Goal: Navigation & Orientation: Find specific page/section

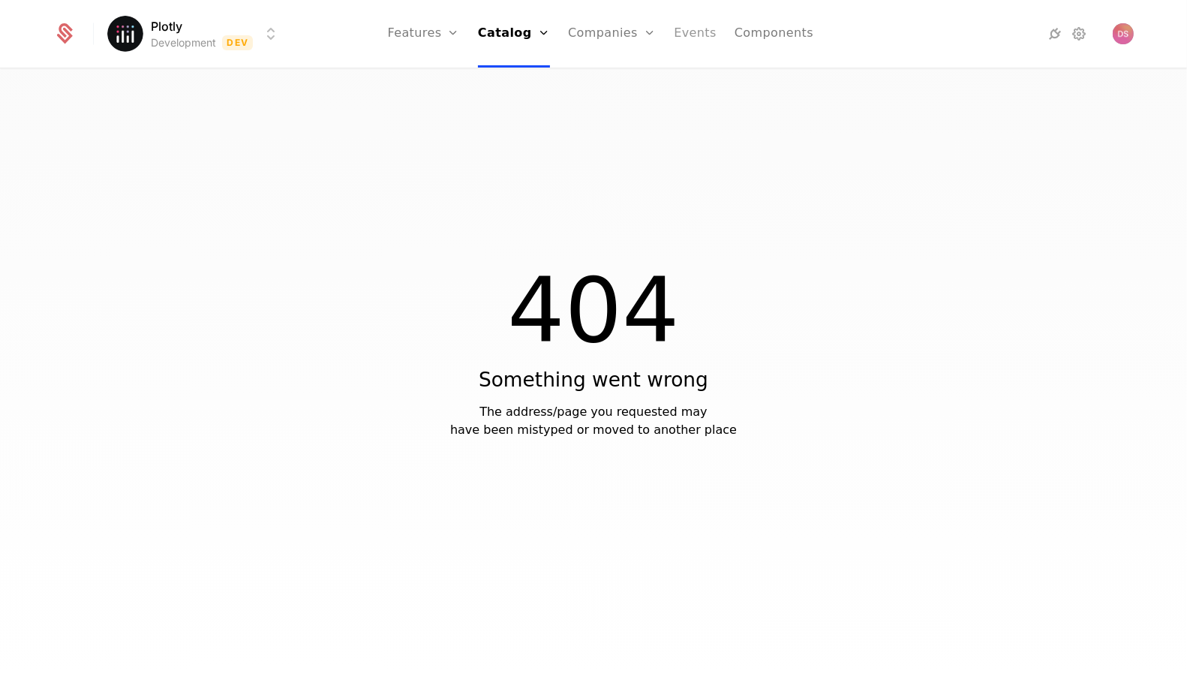
click at [675, 41] on link "Events" at bounding box center [695, 34] width 43 height 68
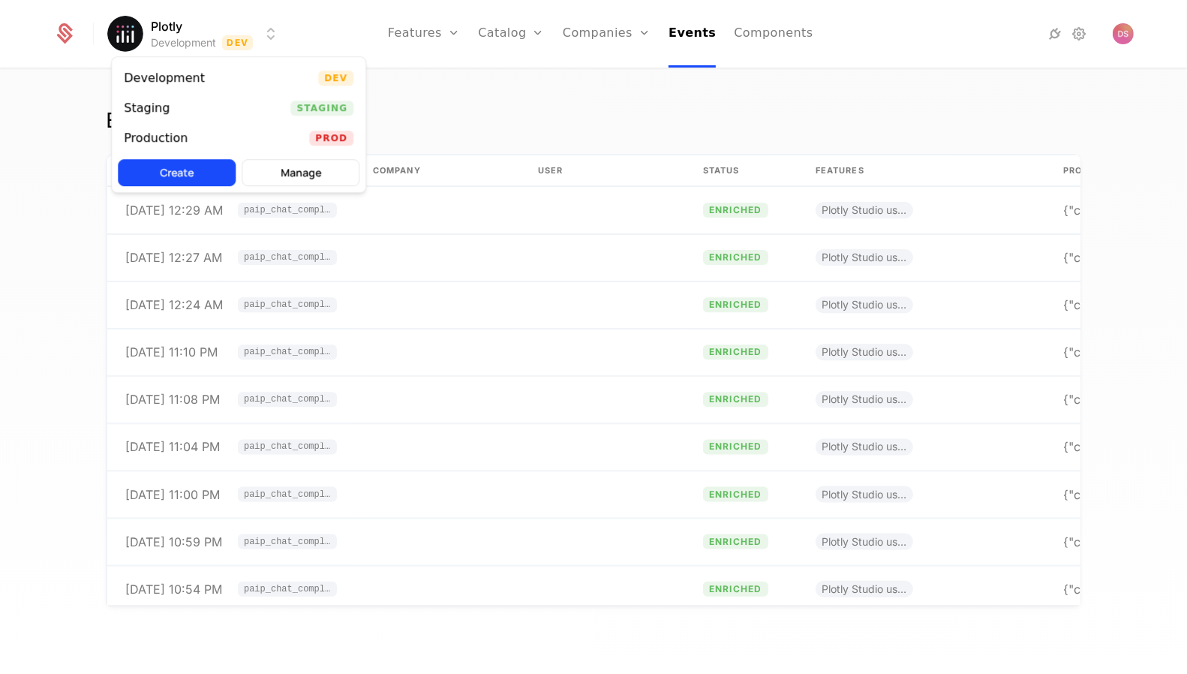
click at [250, 29] on html "Plotly Development Dev Features Features Flags Catalog Plans Add Ons Credits Co…" at bounding box center [593, 337] width 1187 height 674
click at [438, 215] on html "Plotly Development Dev Features Features Flags Catalog Plans Add Ons Credits Co…" at bounding box center [593, 337] width 1187 height 674
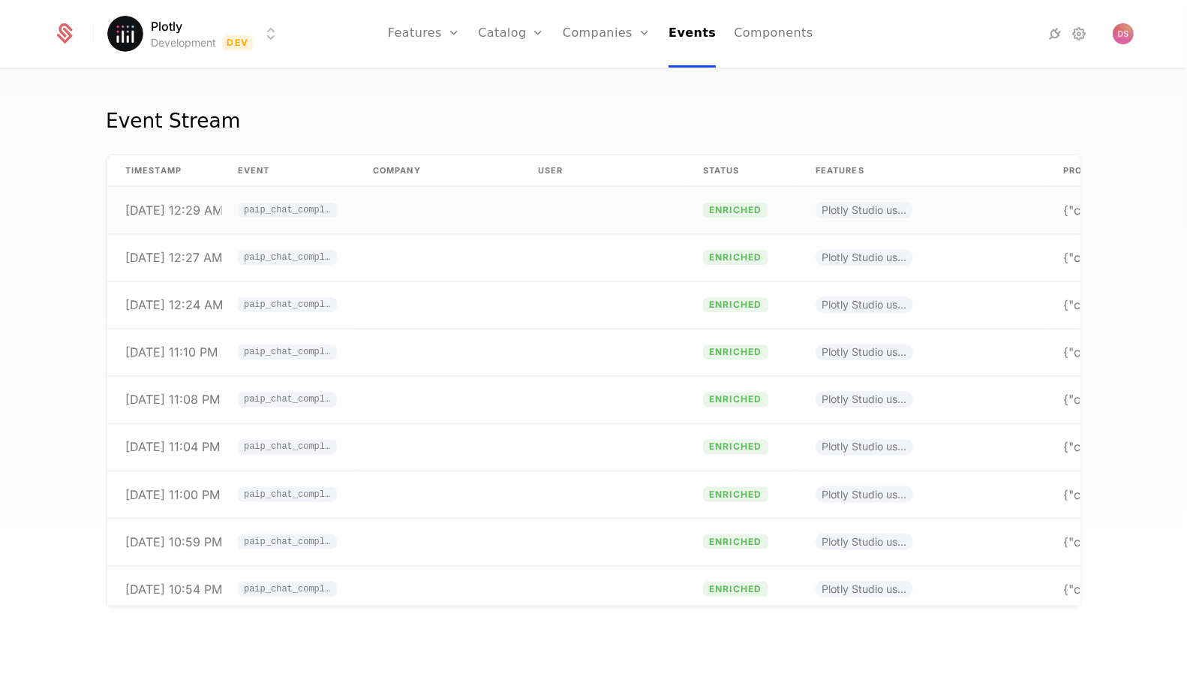
click at [464, 222] on td at bounding box center [437, 210] width 165 height 47
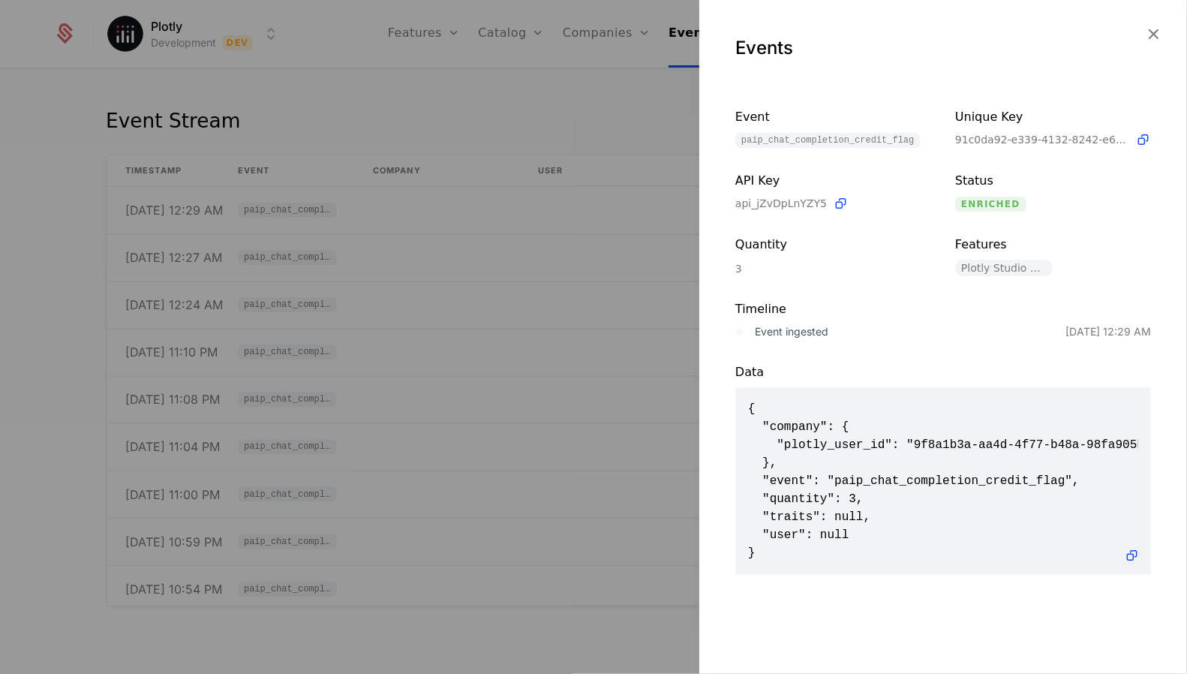
click at [638, 201] on div at bounding box center [593, 337] width 1187 height 674
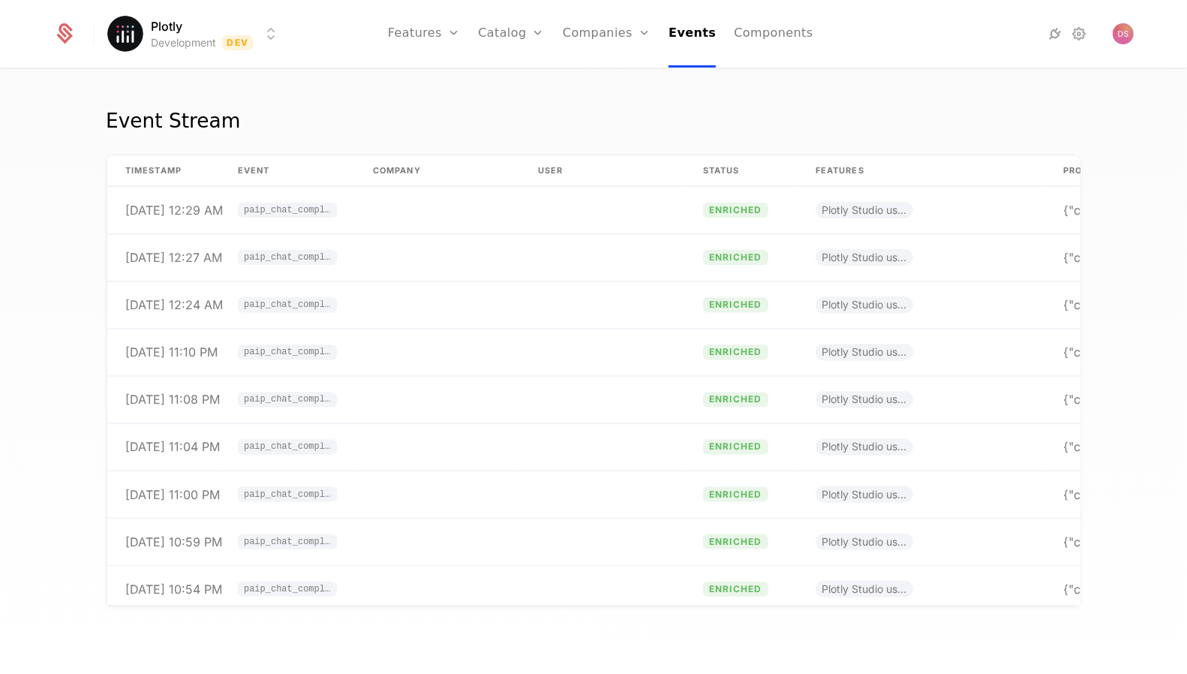
click at [259, 47] on html "Plotly Development Dev Features Features Flags Catalog Plans Add Ons Credits Co…" at bounding box center [593, 337] width 1187 height 674
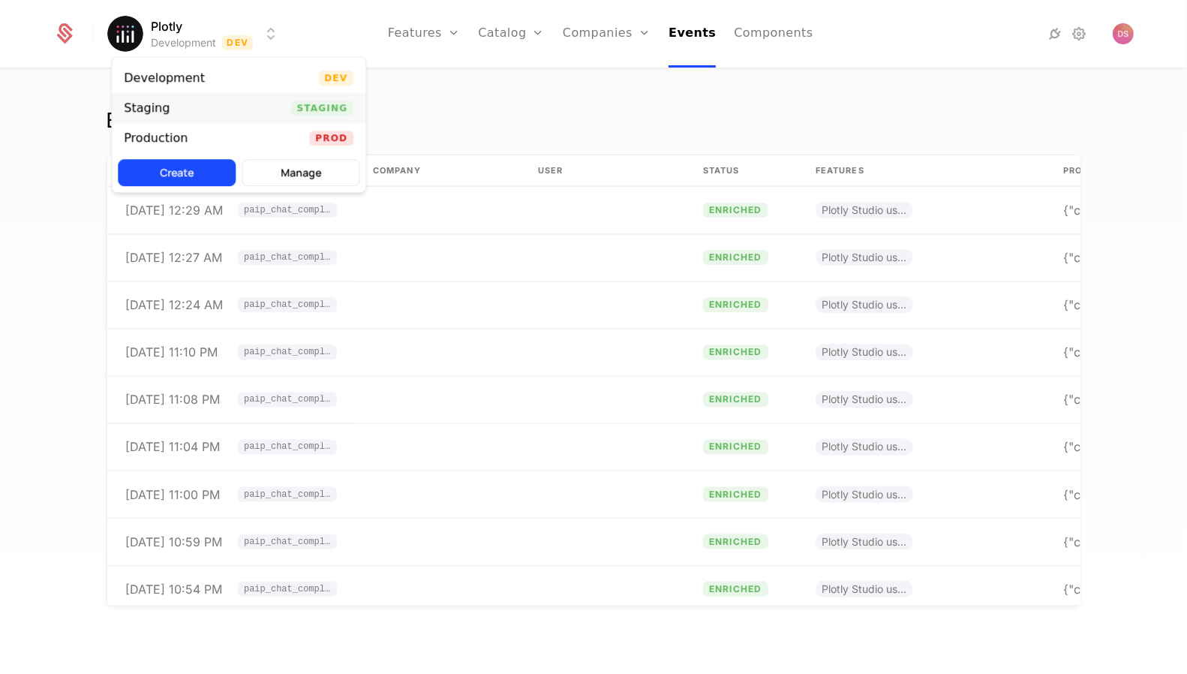
click at [260, 101] on div "Staging Staging" at bounding box center [239, 108] width 254 height 30
click at [255, 32] on html "Plotly Staging Staging Features Features Flags Catalog Plans Add Ons Credits Co…" at bounding box center [593, 337] width 1187 height 674
click at [254, 89] on div "Development Dev" at bounding box center [239, 78] width 254 height 30
click at [260, 45] on html "Plotly Development Dev Features Features Flags Catalog Plans Add Ons Credits Co…" at bounding box center [593, 337] width 1187 height 674
click at [293, 132] on div "Production Prod" at bounding box center [239, 138] width 254 height 30
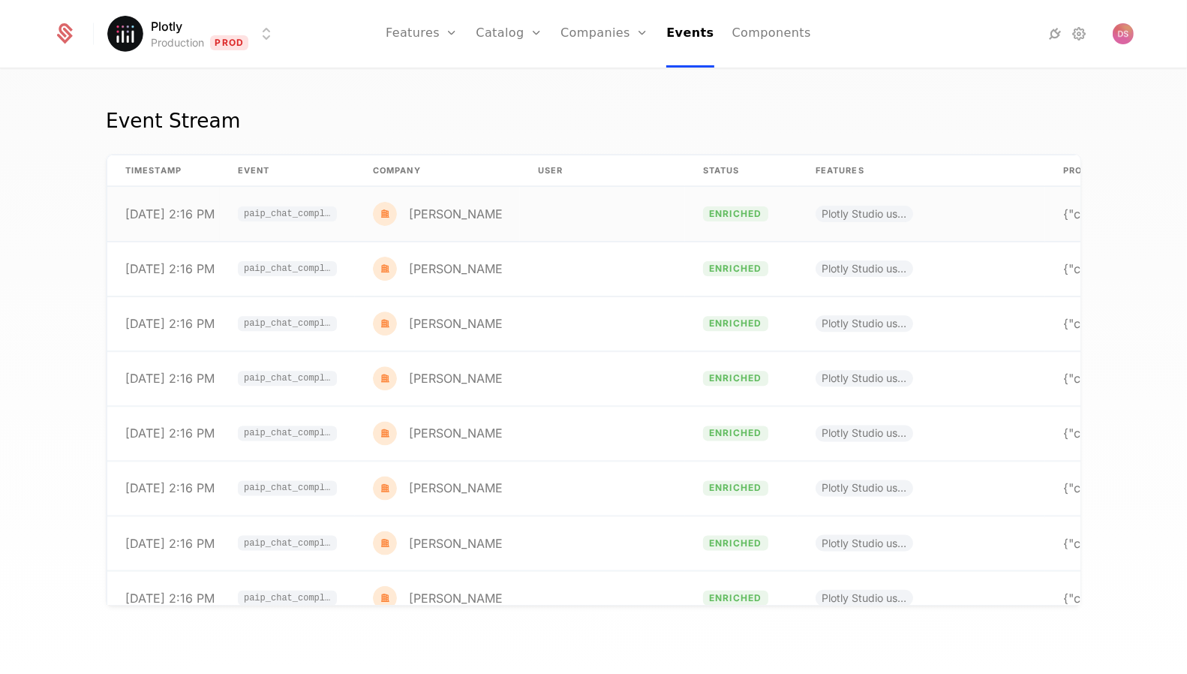
click at [583, 227] on td at bounding box center [602, 214] width 165 height 55
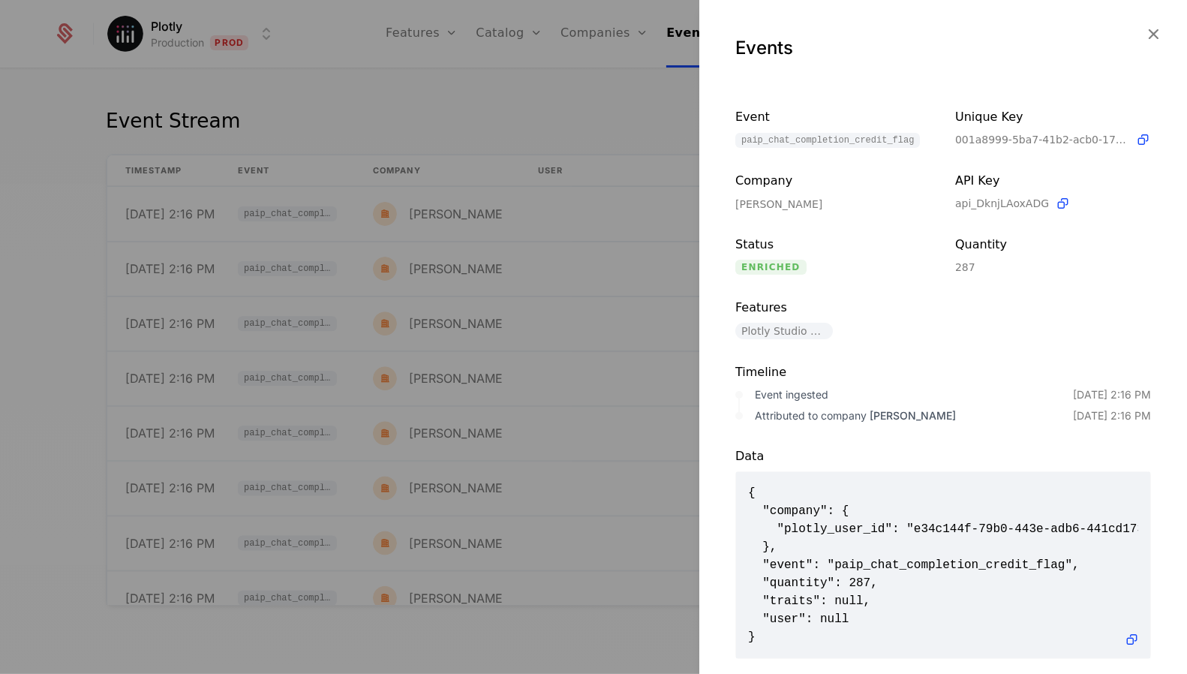
click at [583, 230] on div at bounding box center [593, 337] width 1187 height 674
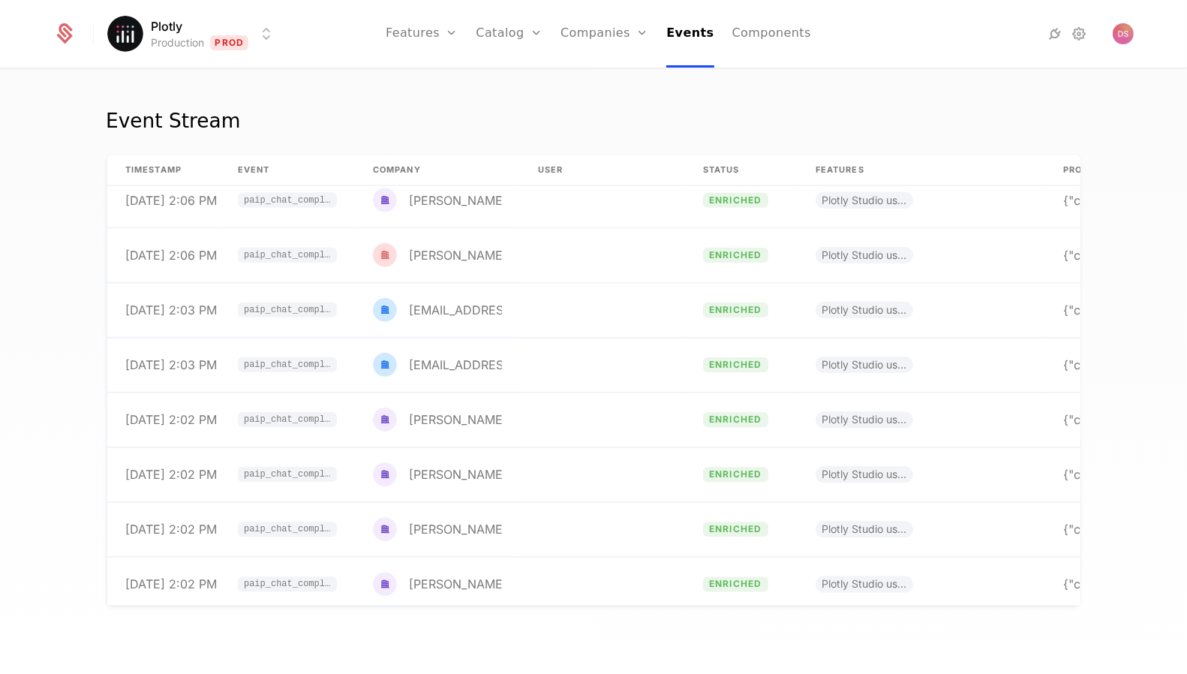
scroll to position [4459, 0]
click at [711, 39] on ul "Features Features Flags Catalog Plans Add Ons Credits Configuration Companies C…" at bounding box center [598, 34] width 425 height 68
click at [686, 29] on link "Events" at bounding box center [689, 34] width 47 height 68
click at [647, 107] on link "Users" at bounding box center [612, 113] width 69 height 18
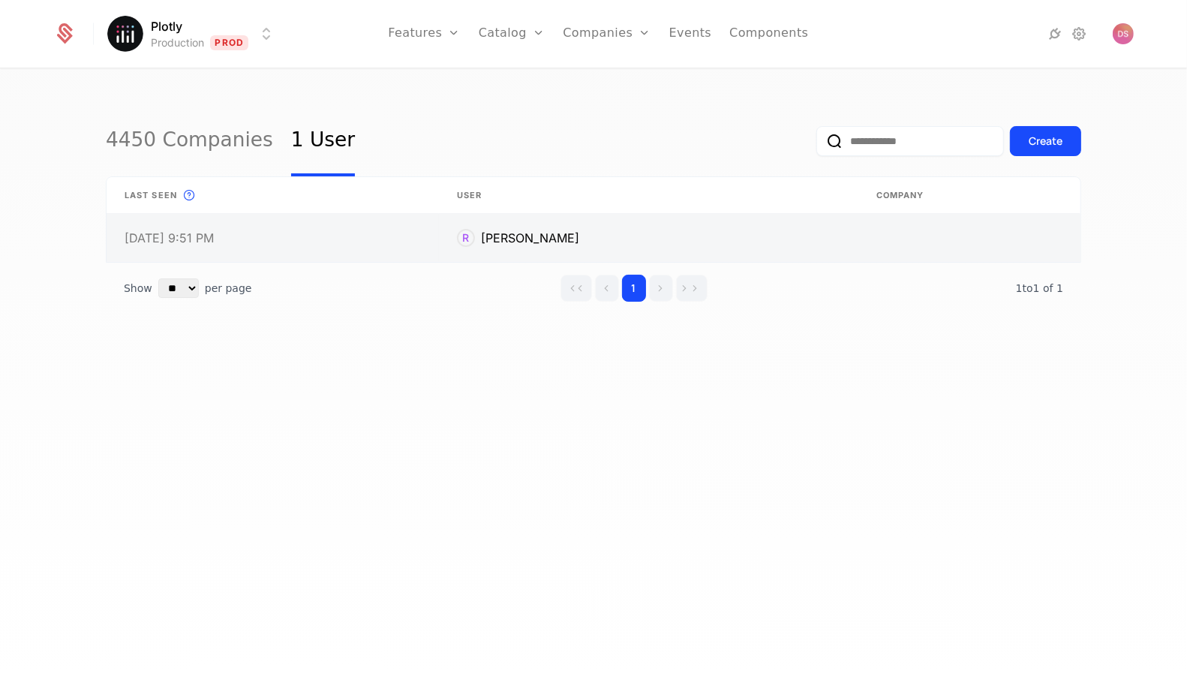
click at [668, 224] on link at bounding box center [648, 238] width 419 height 48
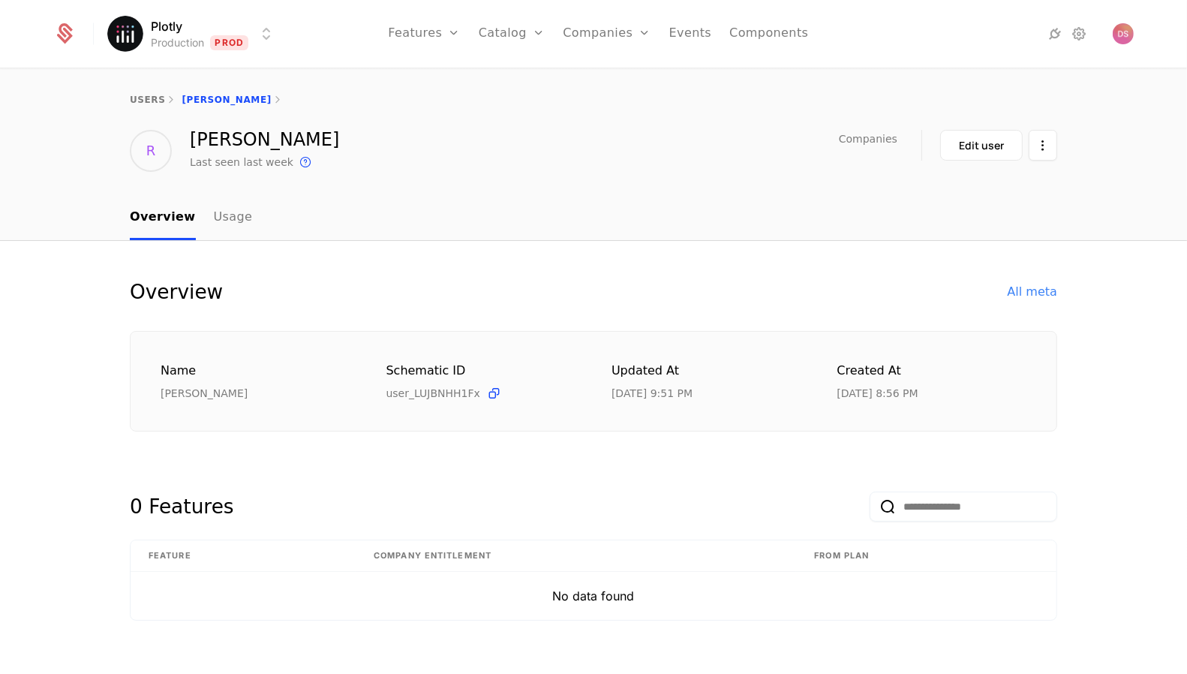
scroll to position [16, 0]
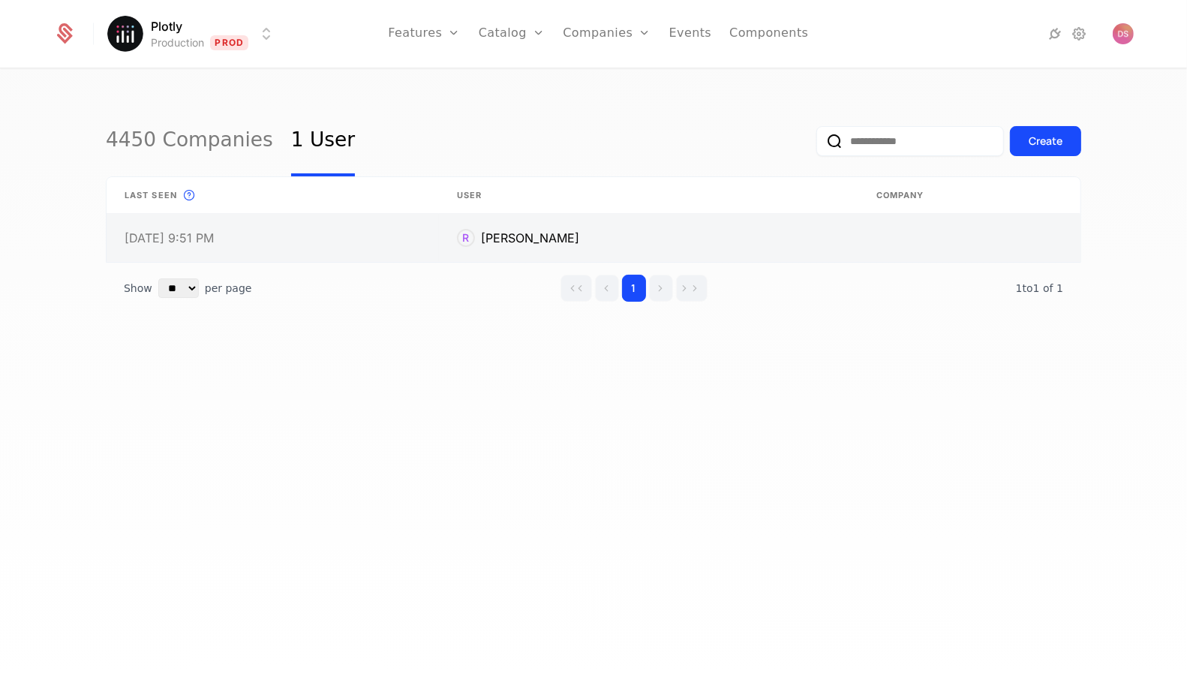
click at [639, 246] on link at bounding box center [648, 238] width 419 height 48
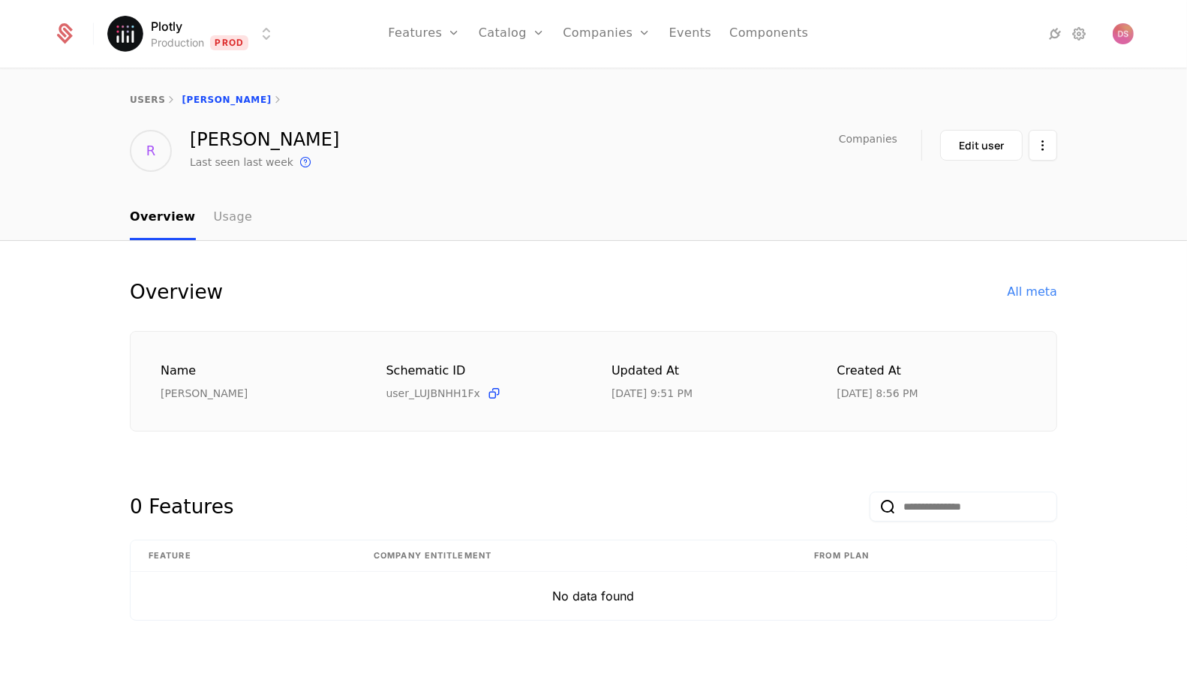
click at [233, 203] on link "Usage" at bounding box center [233, 218] width 39 height 44
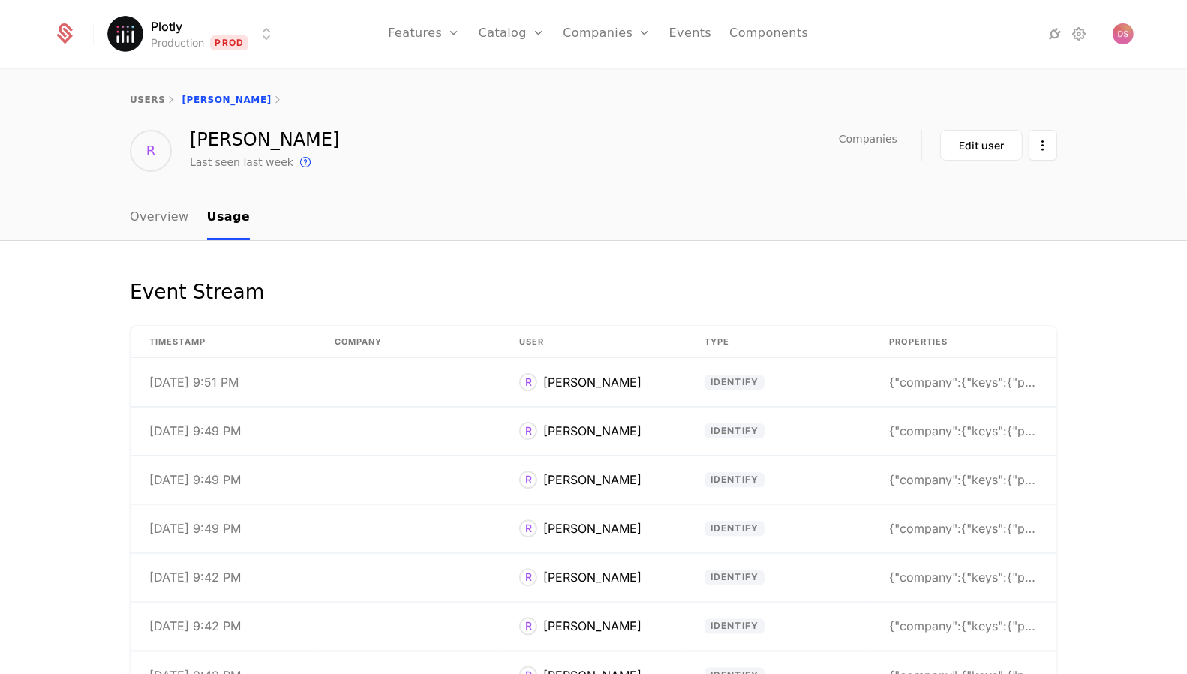
scroll to position [137, 0]
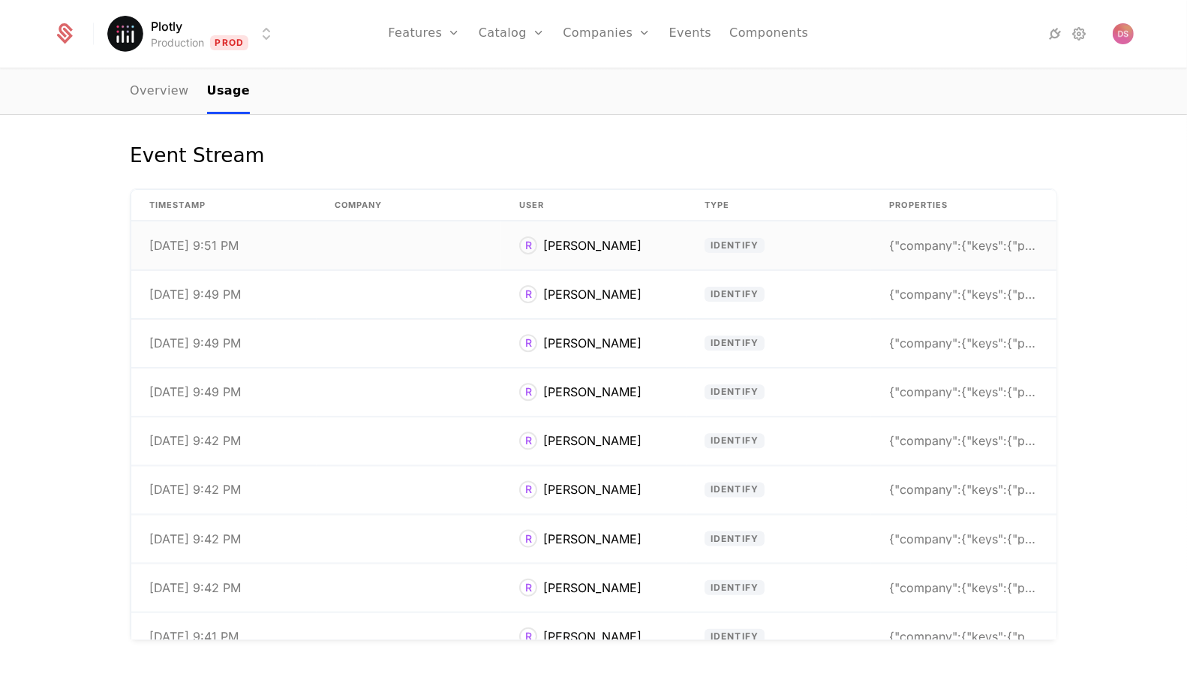
click at [748, 238] on span "identify" at bounding box center [735, 245] width 61 height 15
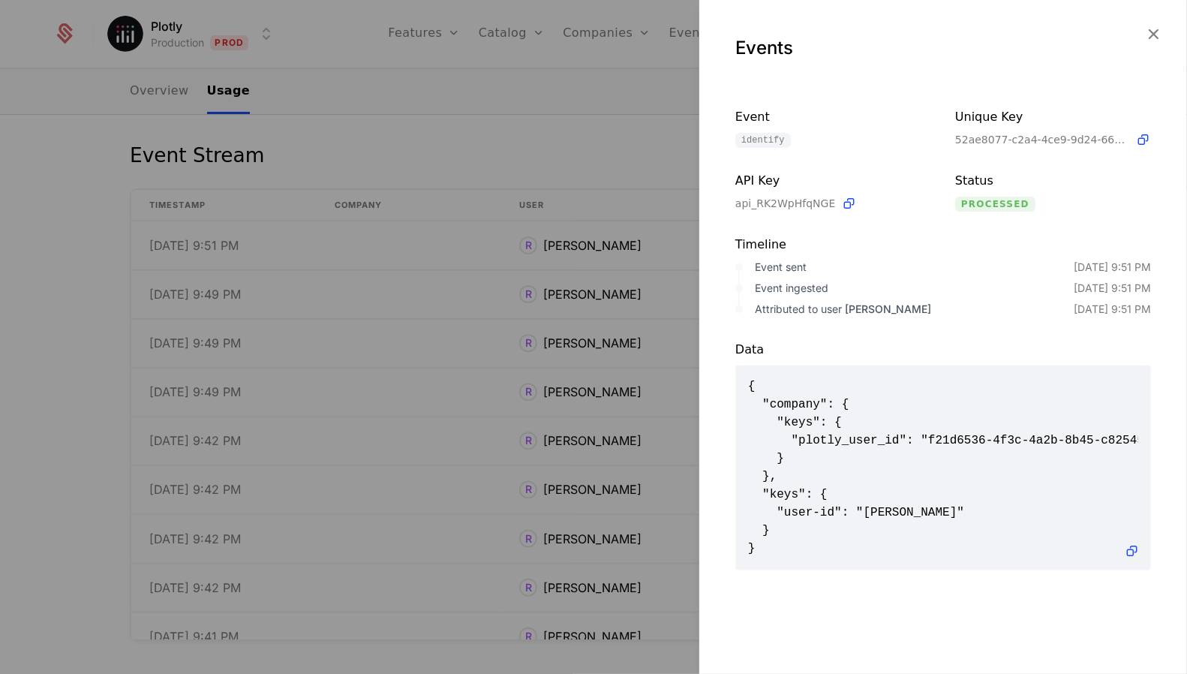
click at [564, 389] on div at bounding box center [593, 337] width 1187 height 674
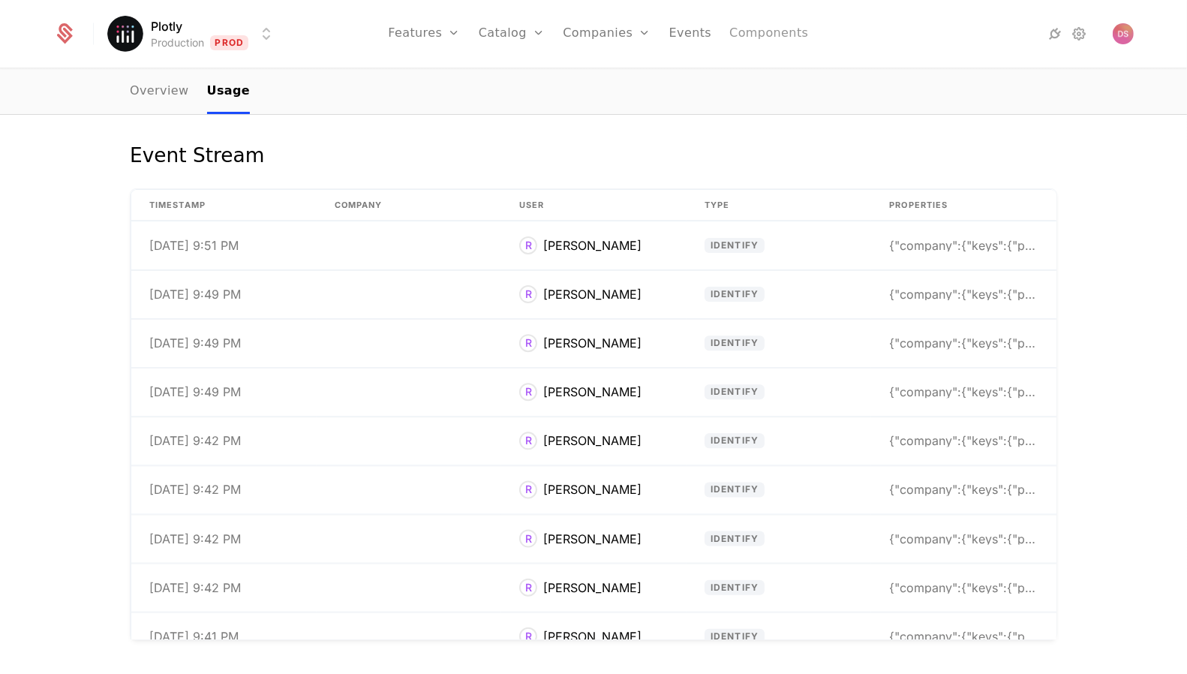
click at [749, 24] on link "Components" at bounding box center [768, 34] width 79 height 68
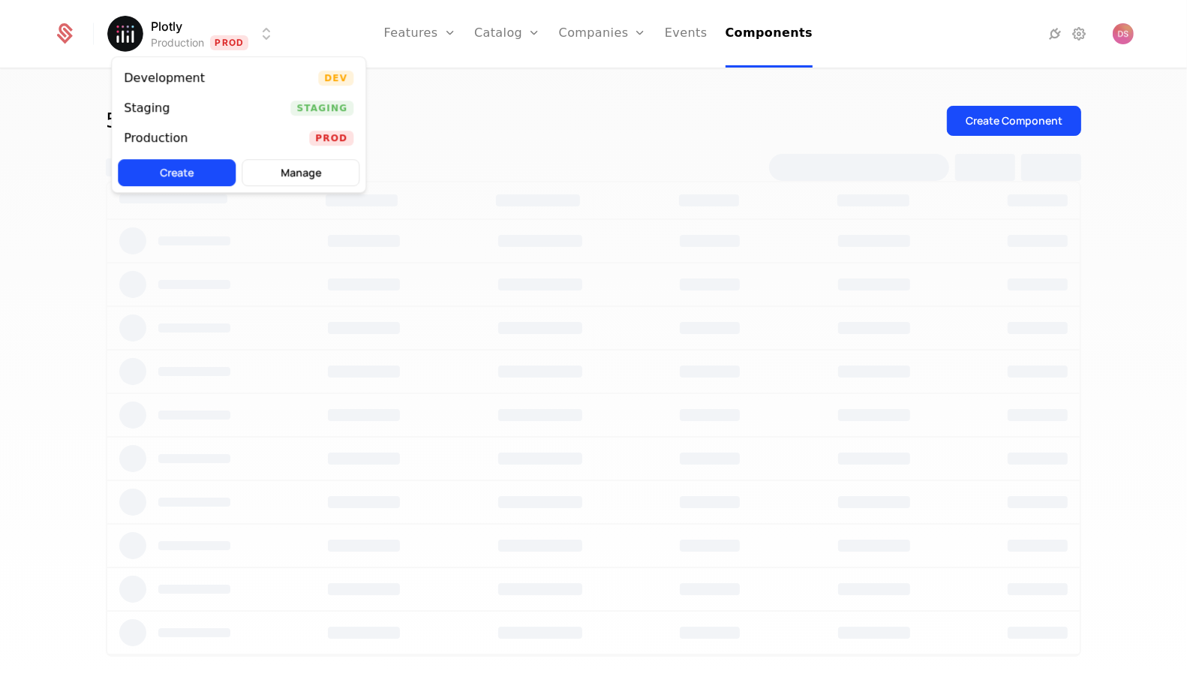
click at [227, 41] on html "Plotly Production Prod Features Features Flags Catalog Plans Add Ons Credits Co…" at bounding box center [593, 337] width 1187 height 674
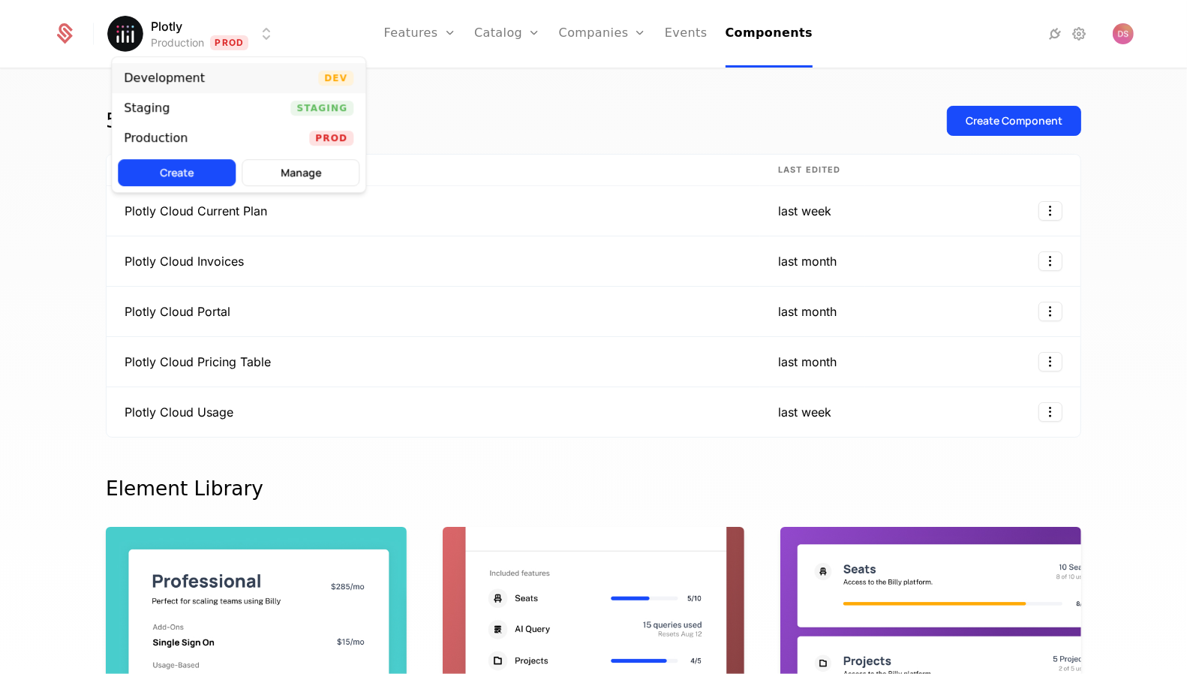
click at [238, 83] on div "Development Dev" at bounding box center [239, 78] width 254 height 30
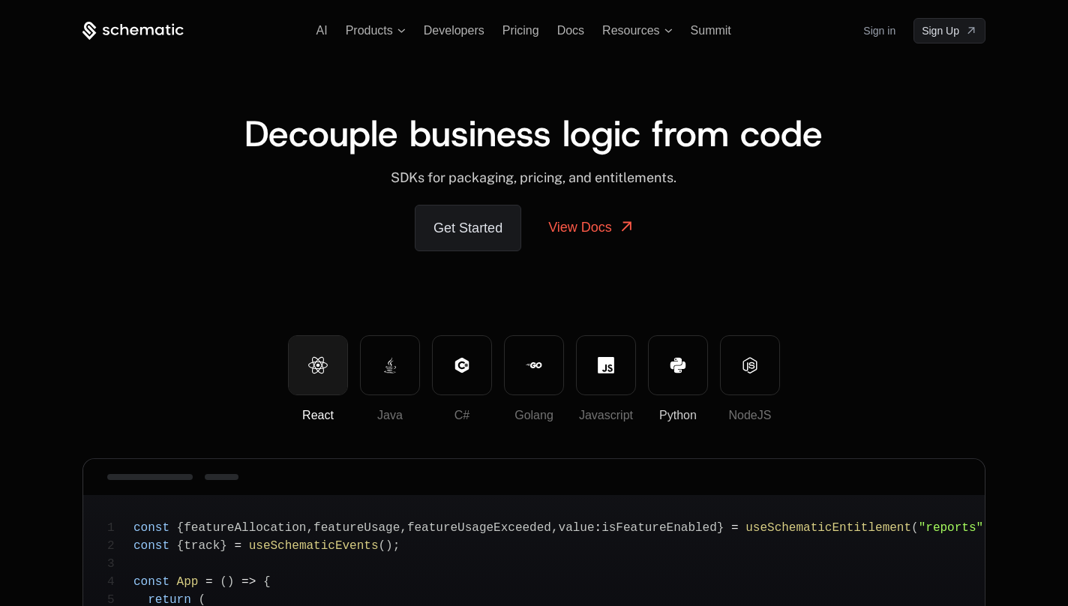
click at [659, 365] on button "Python" at bounding box center [678, 365] width 60 height 60
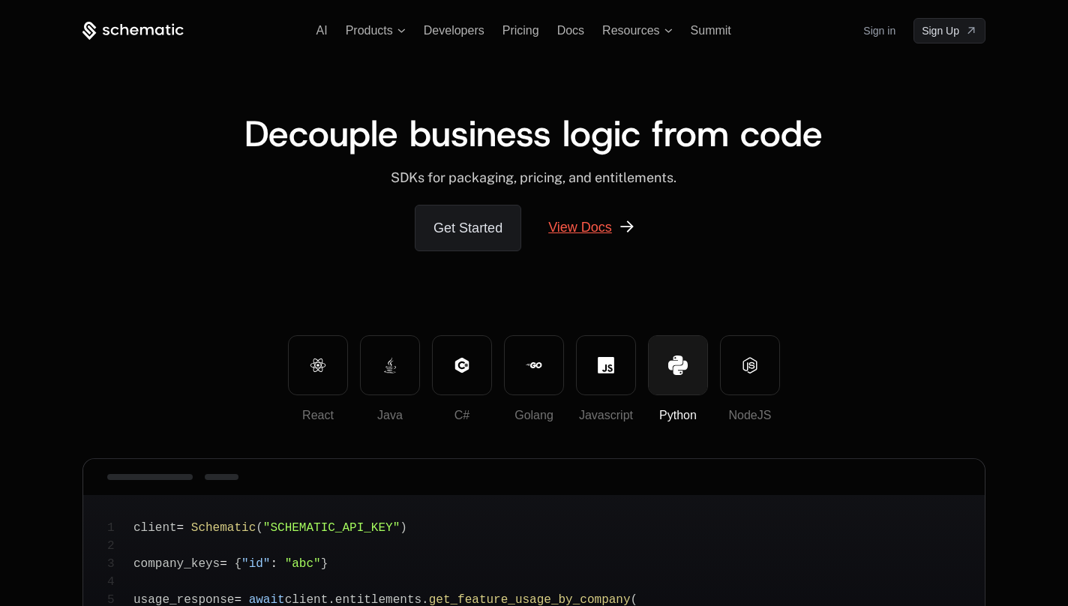
click at [612, 217] on link "View Docs" at bounding box center [591, 227] width 123 height 45
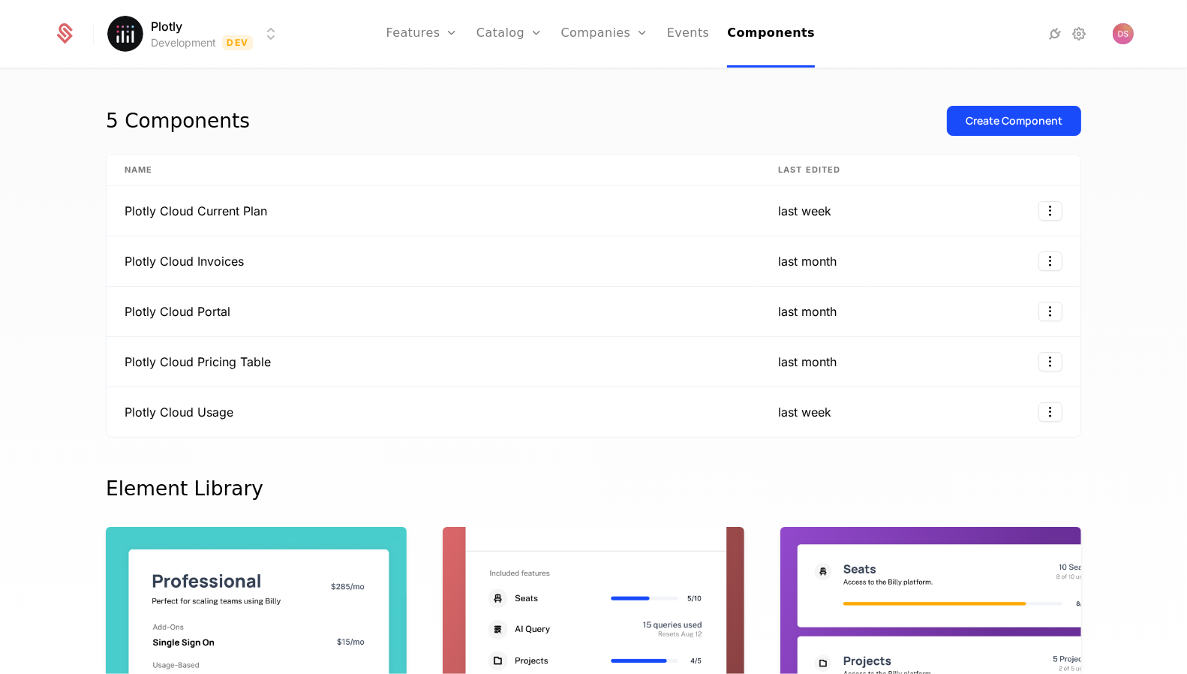
click at [667, 29] on ul "Features Features Flags Catalog Plans Add Ons Credits Configuration Companies C…" at bounding box center [600, 34] width 429 height 68
click at [681, 30] on link "Events" at bounding box center [688, 34] width 43 height 68
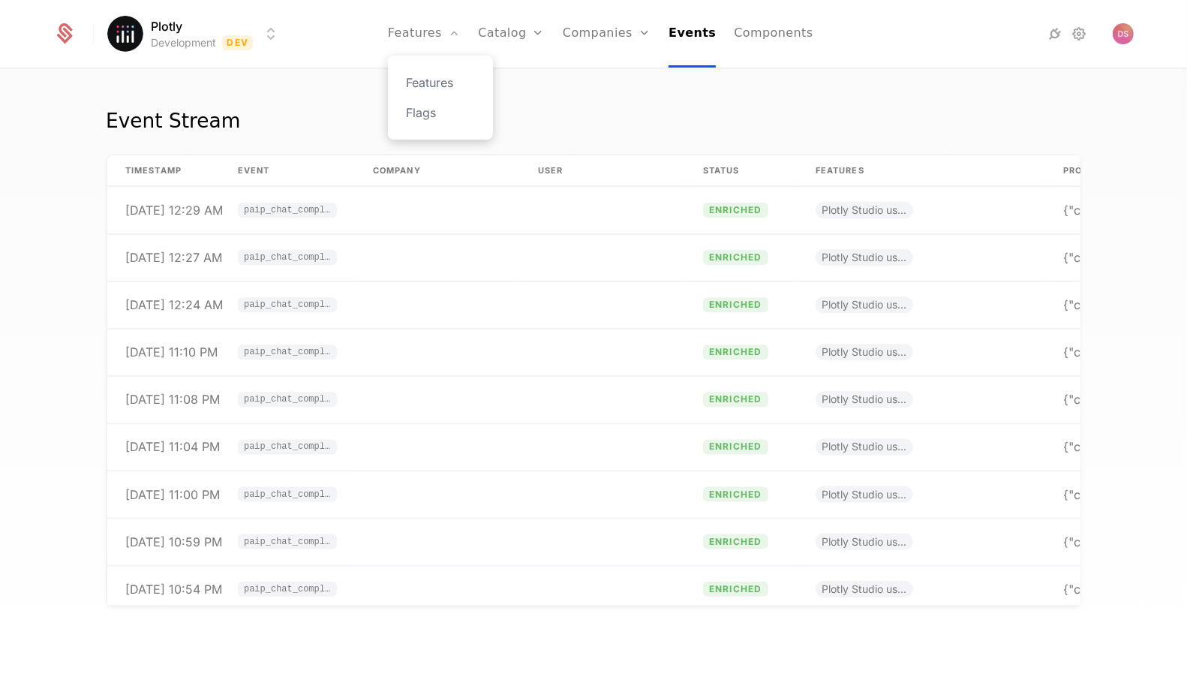
click at [463, 68] on div "Features Flags" at bounding box center [440, 98] width 105 height 84
click at [464, 69] on div "Features Flags" at bounding box center [440, 98] width 105 height 84
click at [464, 74] on link "Features" at bounding box center [440, 83] width 69 height 18
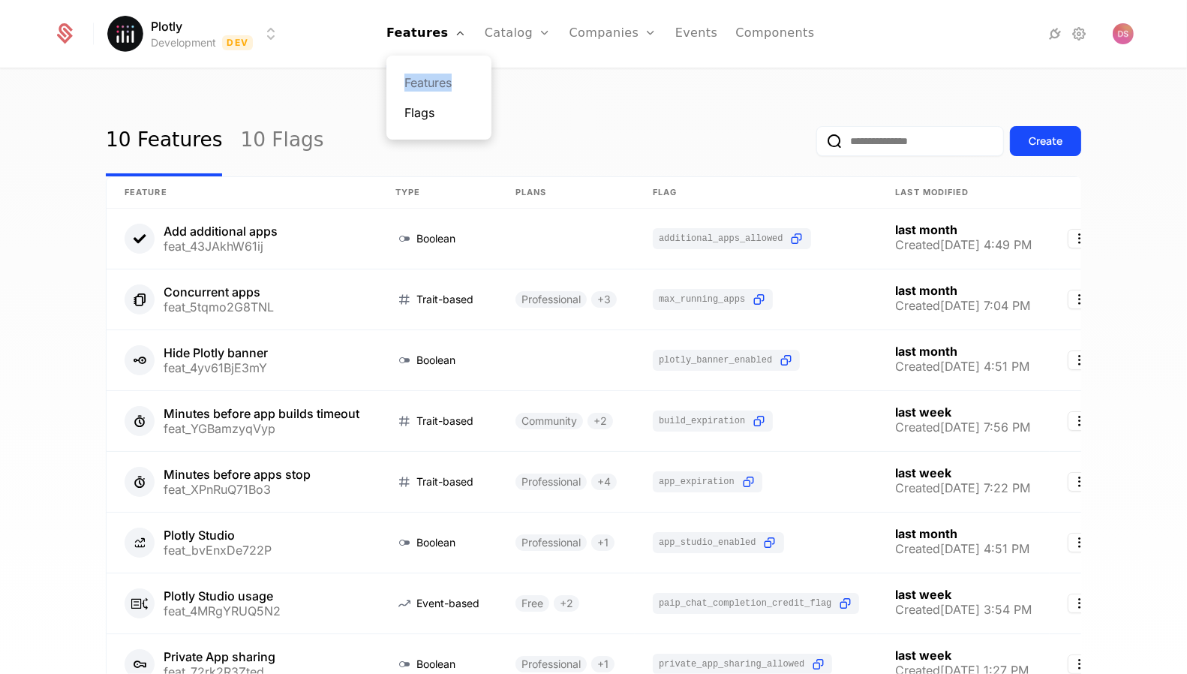
click at [443, 112] on link "Flags" at bounding box center [438, 113] width 69 height 18
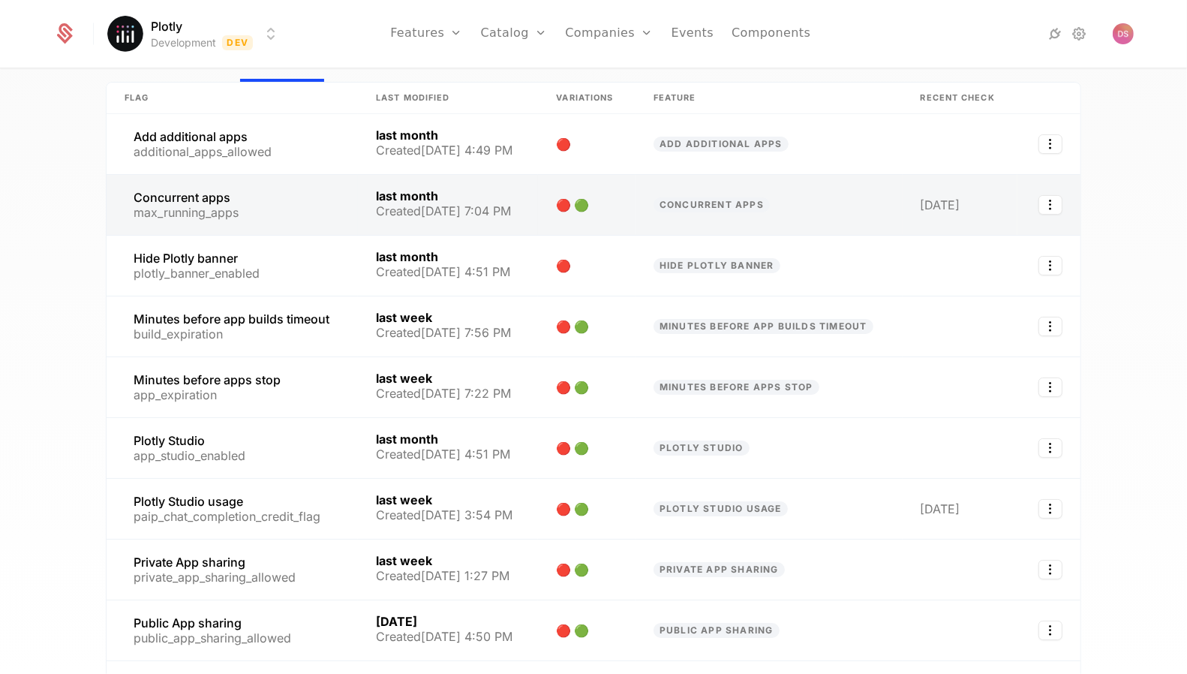
scroll to position [62, 0]
